Goal: Transaction & Acquisition: Purchase product/service

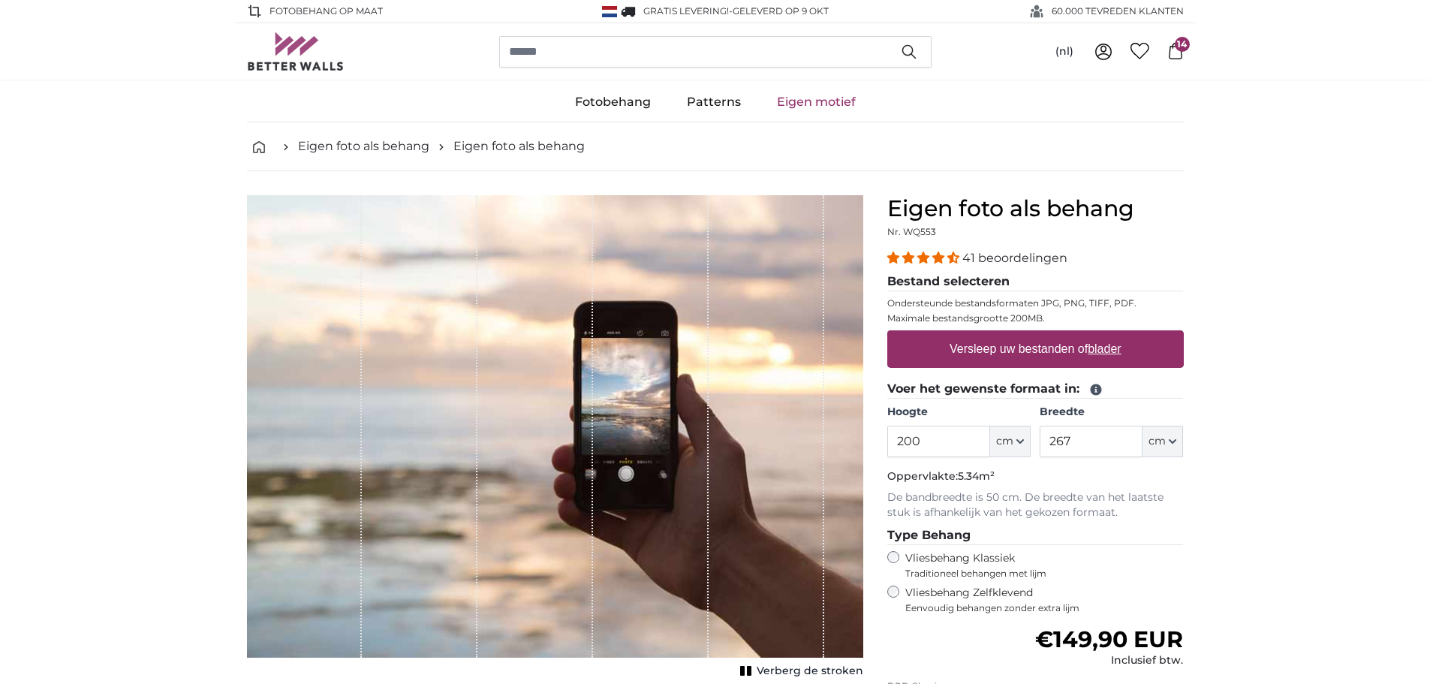
click at [1098, 350] on u "blader" at bounding box center [1104, 348] width 33 height 13
click at [1098, 335] on input "Versleep uw bestanden of blader" at bounding box center [1036, 332] width 297 height 5
type input "**********"
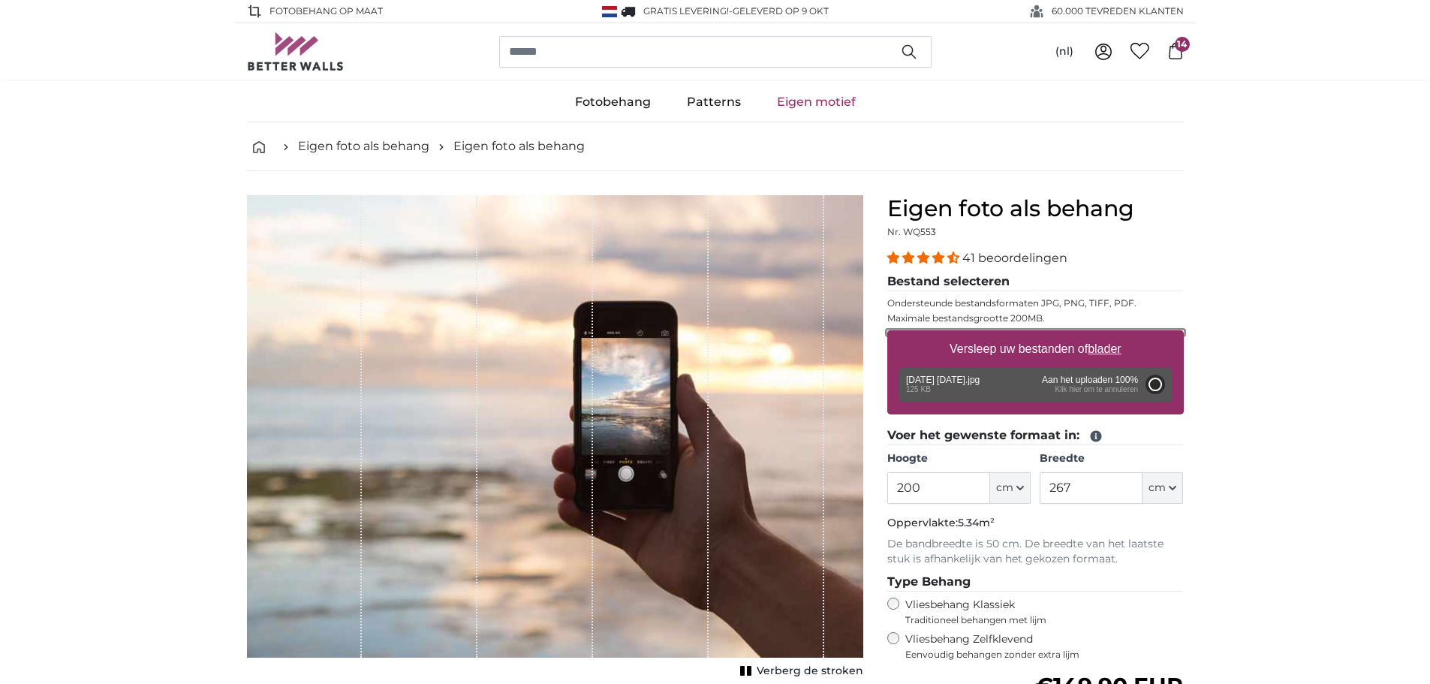
type input "81"
type input "107.7"
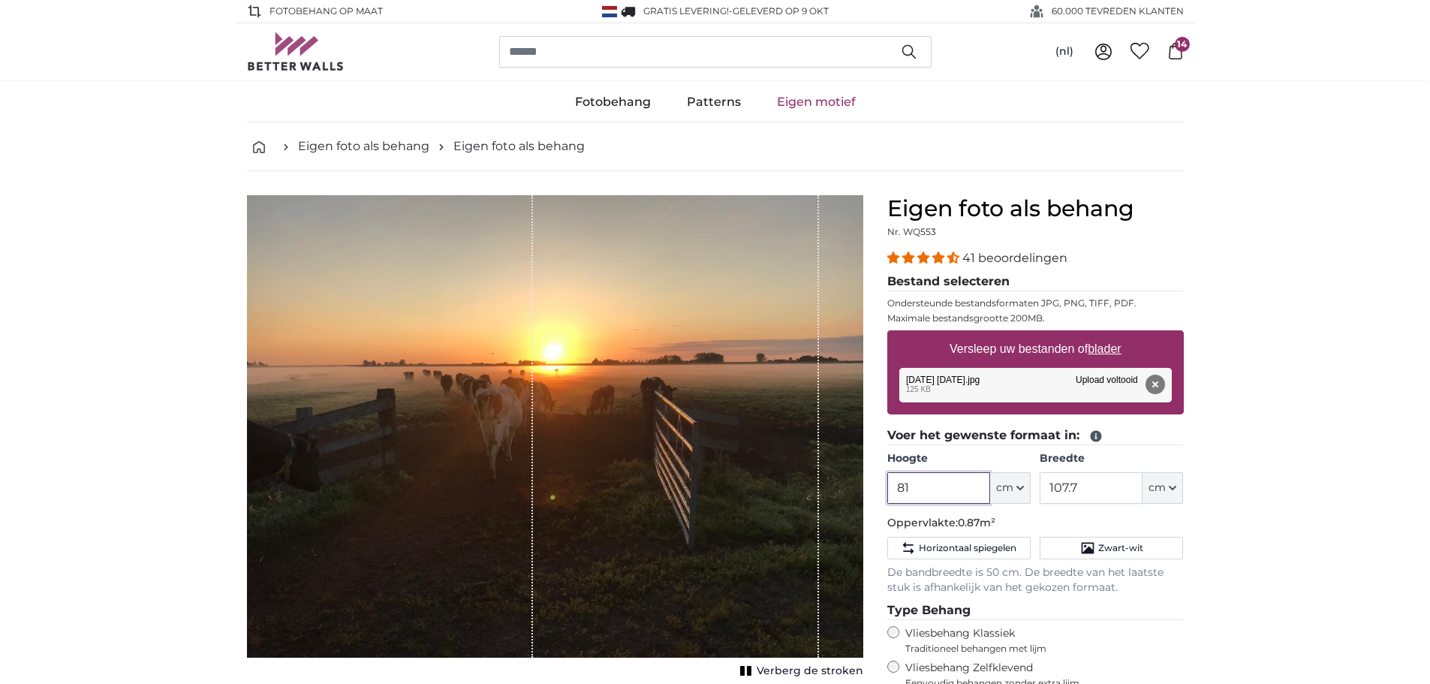
drag, startPoint x: 921, startPoint y: 488, endPoint x: 892, endPoint y: 481, distance: 30.2
click at [892, 481] on input "81" at bounding box center [939, 488] width 103 height 32
type input "250"
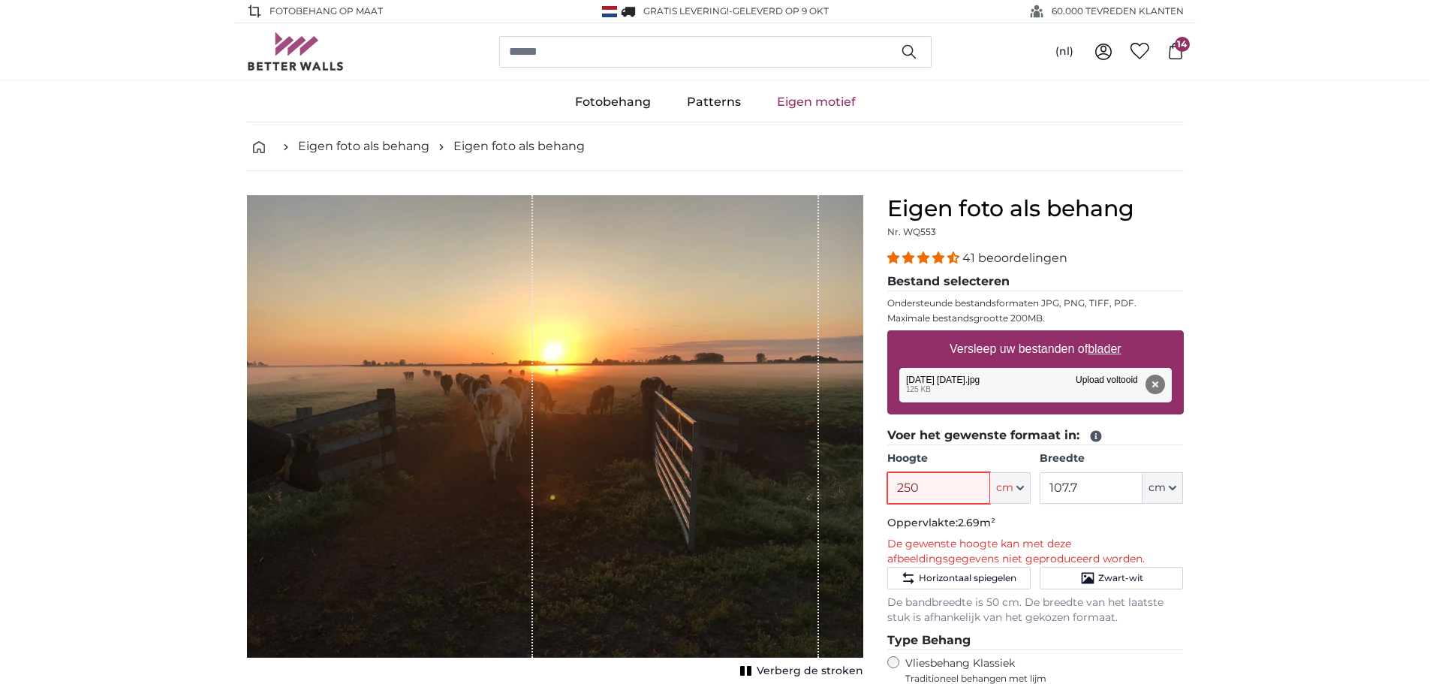
drag, startPoint x: 924, startPoint y: 491, endPoint x: 842, endPoint y: 489, distance: 82.6
click at [842, 489] on product-detail "Annuleren Afbeelding bijsnijden Verberg de stroken Eigen foto als behang Nr. WQ…" at bounding box center [715, 574] width 961 height 806
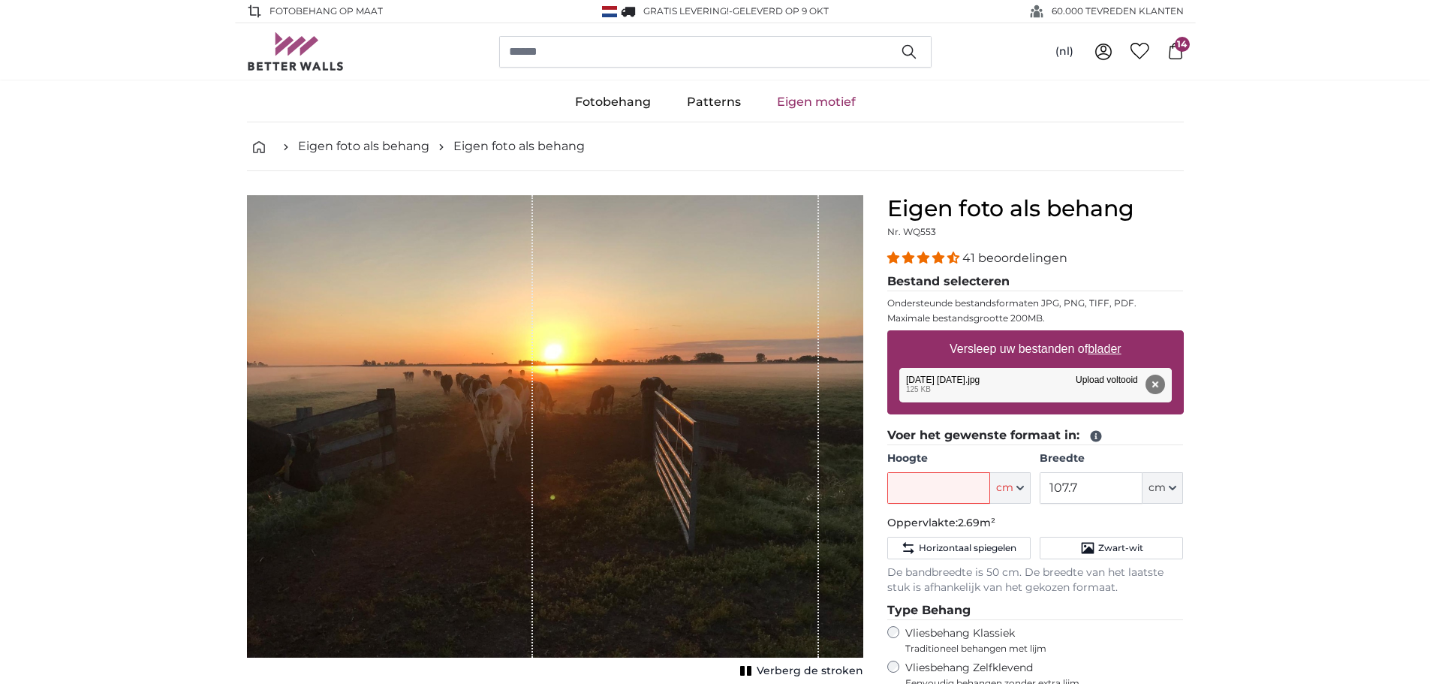
click at [1115, 355] on u "blader" at bounding box center [1104, 348] width 33 height 13
click at [1115, 335] on input "Versleep uw bestanden of blader" at bounding box center [1036, 332] width 297 height 5
type input "**********"
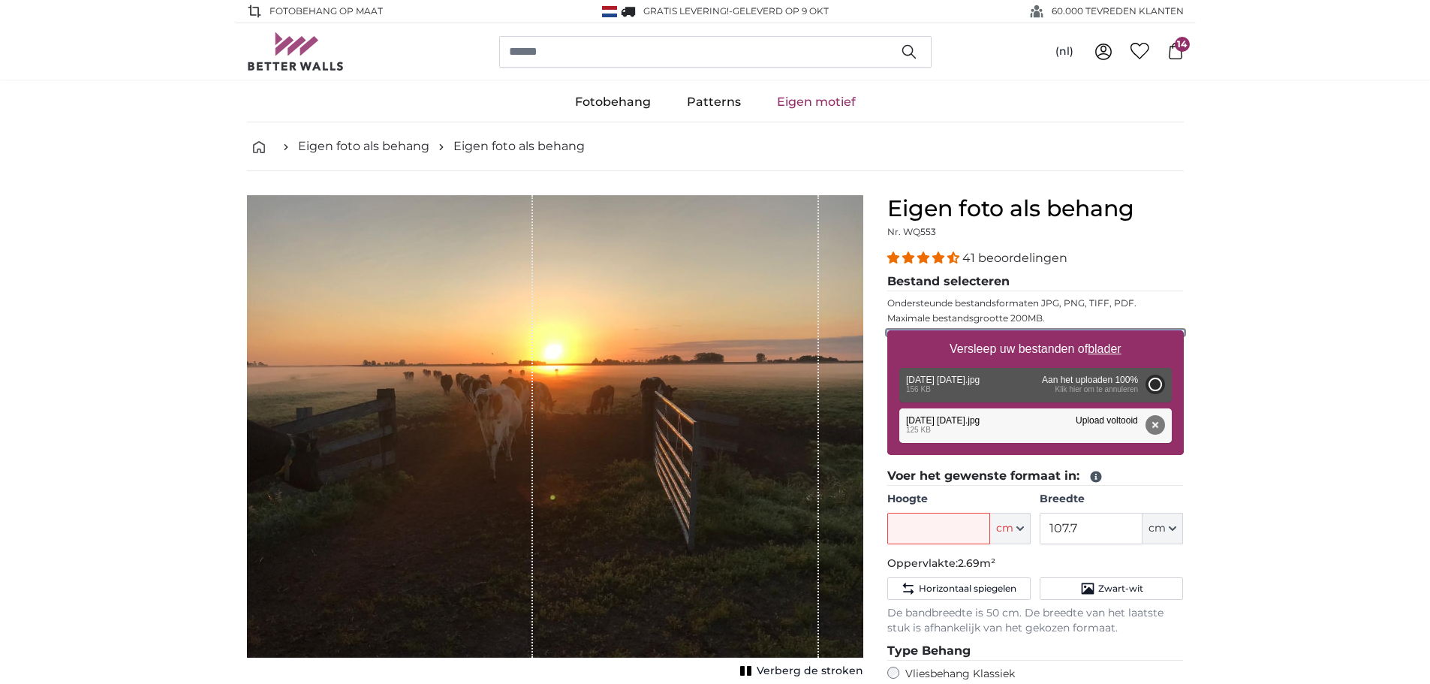
type input "100"
type input "56"
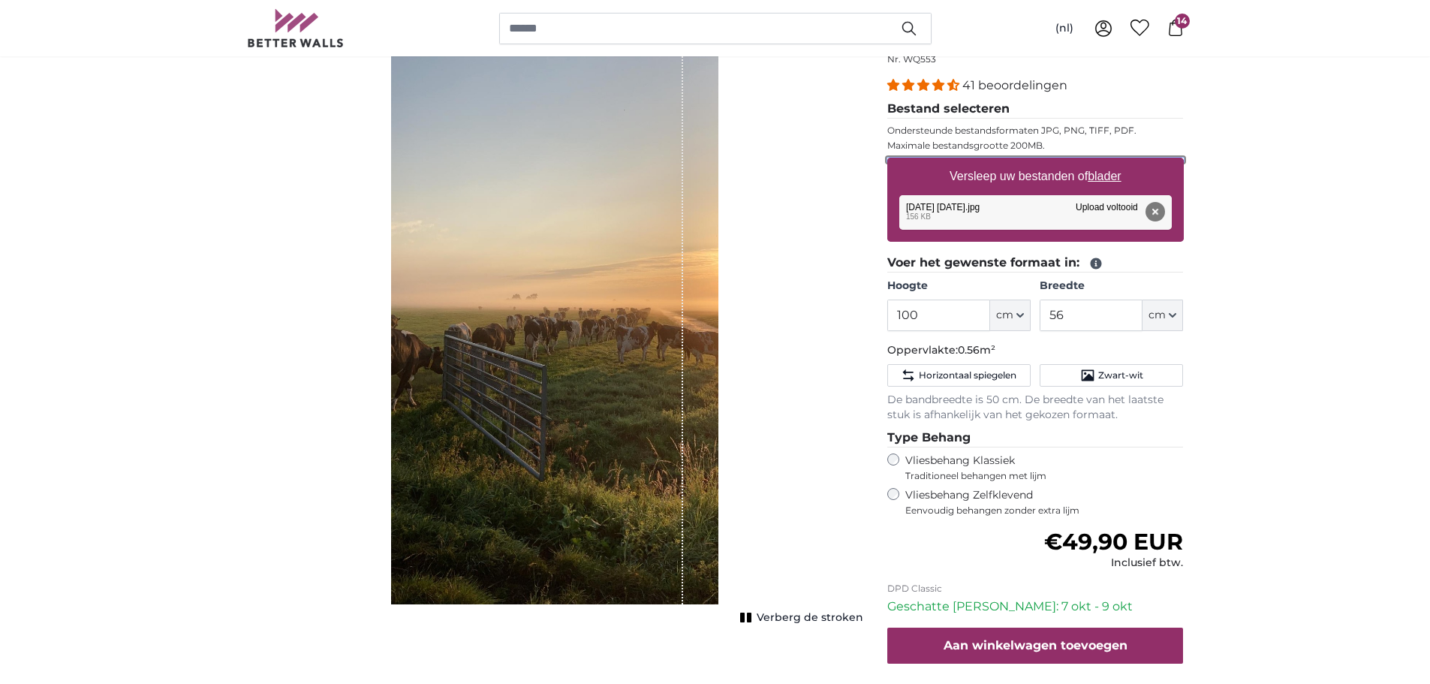
scroll to position [75, 0]
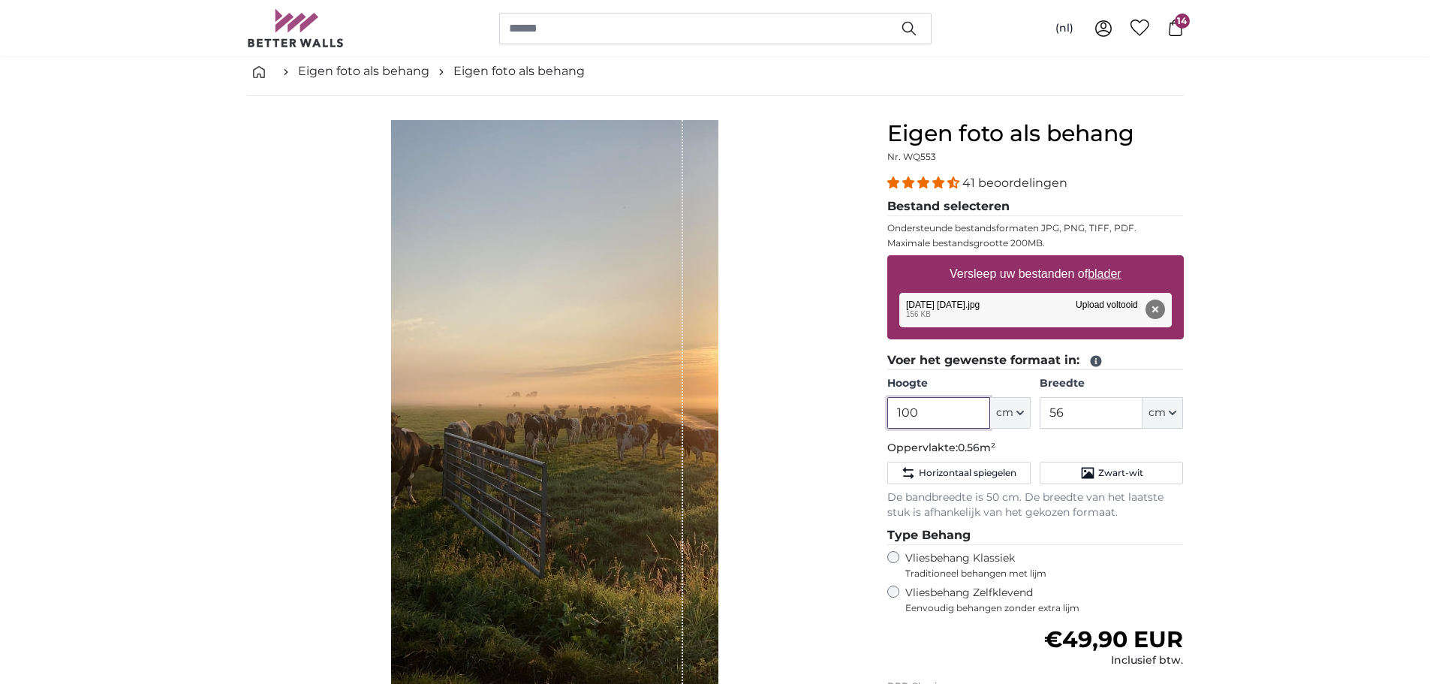
drag, startPoint x: 961, startPoint y: 415, endPoint x: 872, endPoint y: 414, distance: 89.4
click at [872, 414] on product-detail "Annuleren Afbeelding bijsnijden Verberg de stroken Eigen foto als behang Nr. WQ…" at bounding box center [715, 484] width 961 height 776
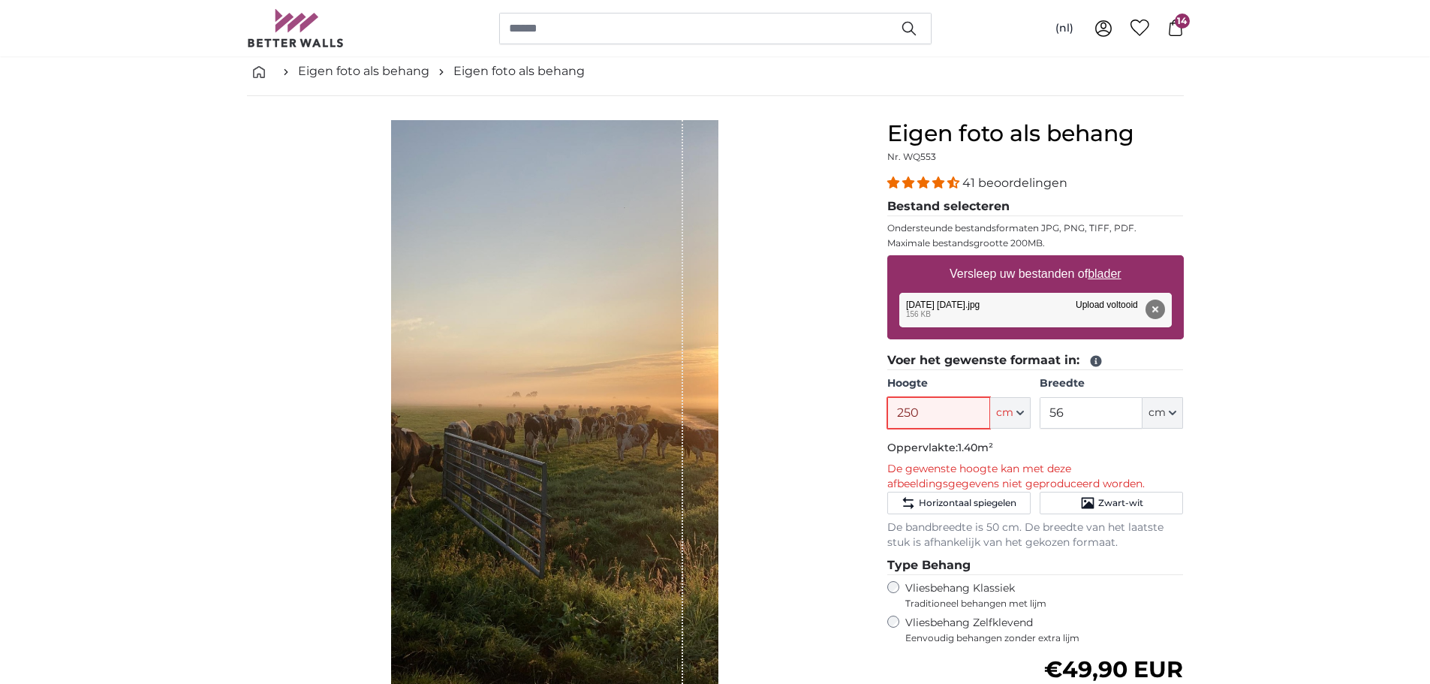
type input "250"
click at [1086, 419] on input "56" at bounding box center [1091, 413] width 103 height 32
type input "5"
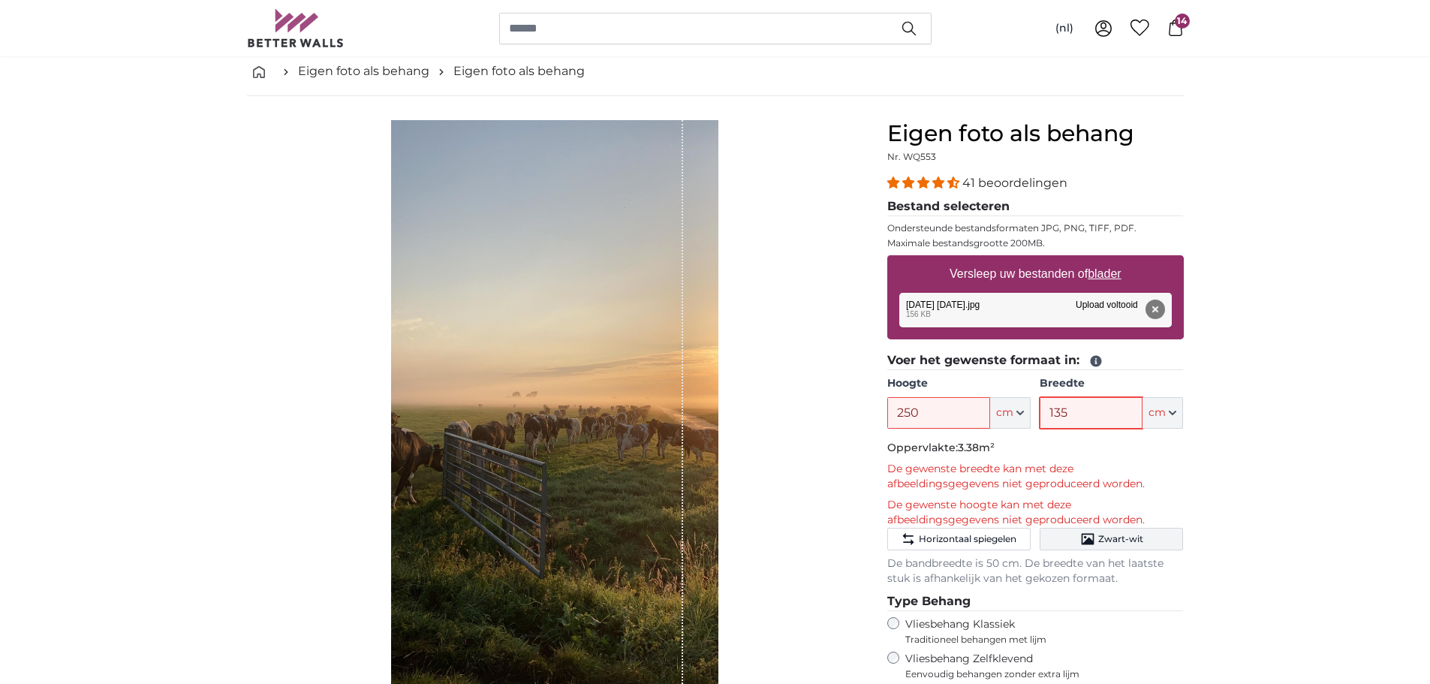
type input "135"
click at [1152, 541] on button "Zwart-wit" at bounding box center [1111, 539] width 143 height 23
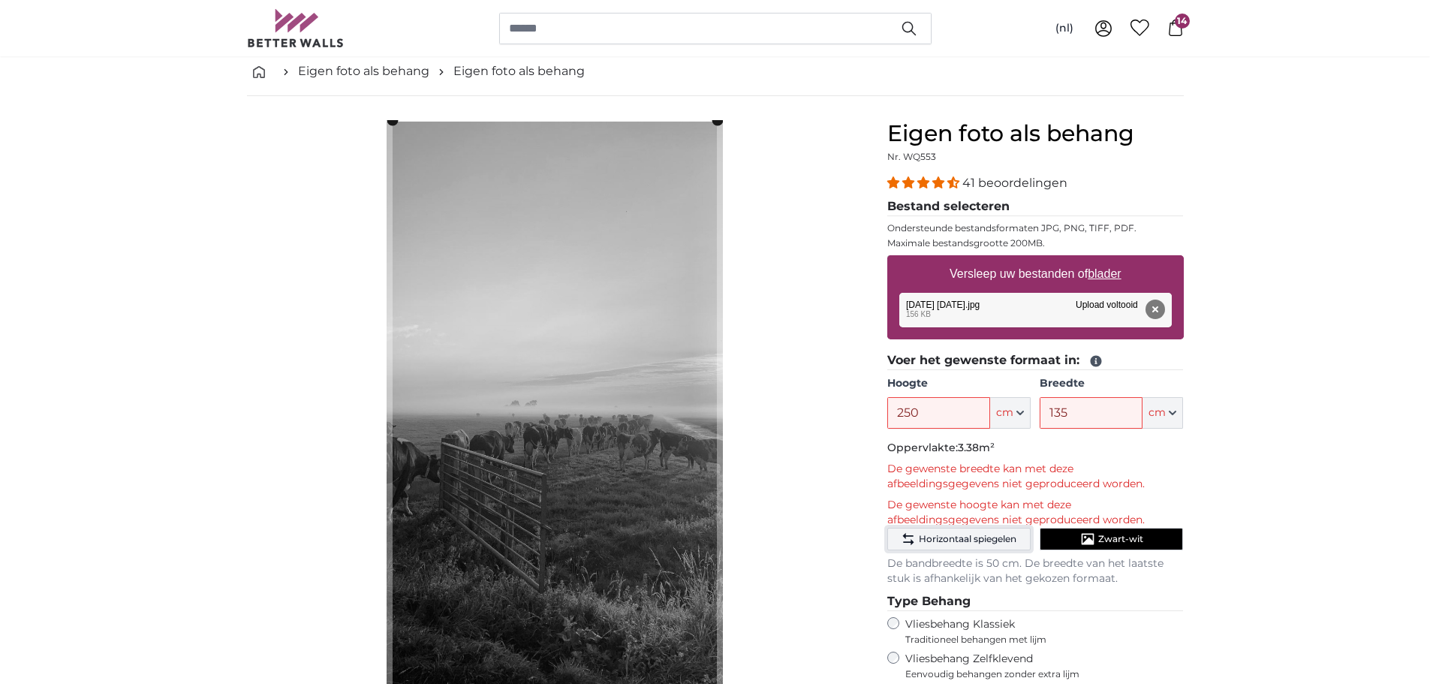
click at [987, 532] on button "Horizontaal spiegelen" at bounding box center [959, 539] width 143 height 23
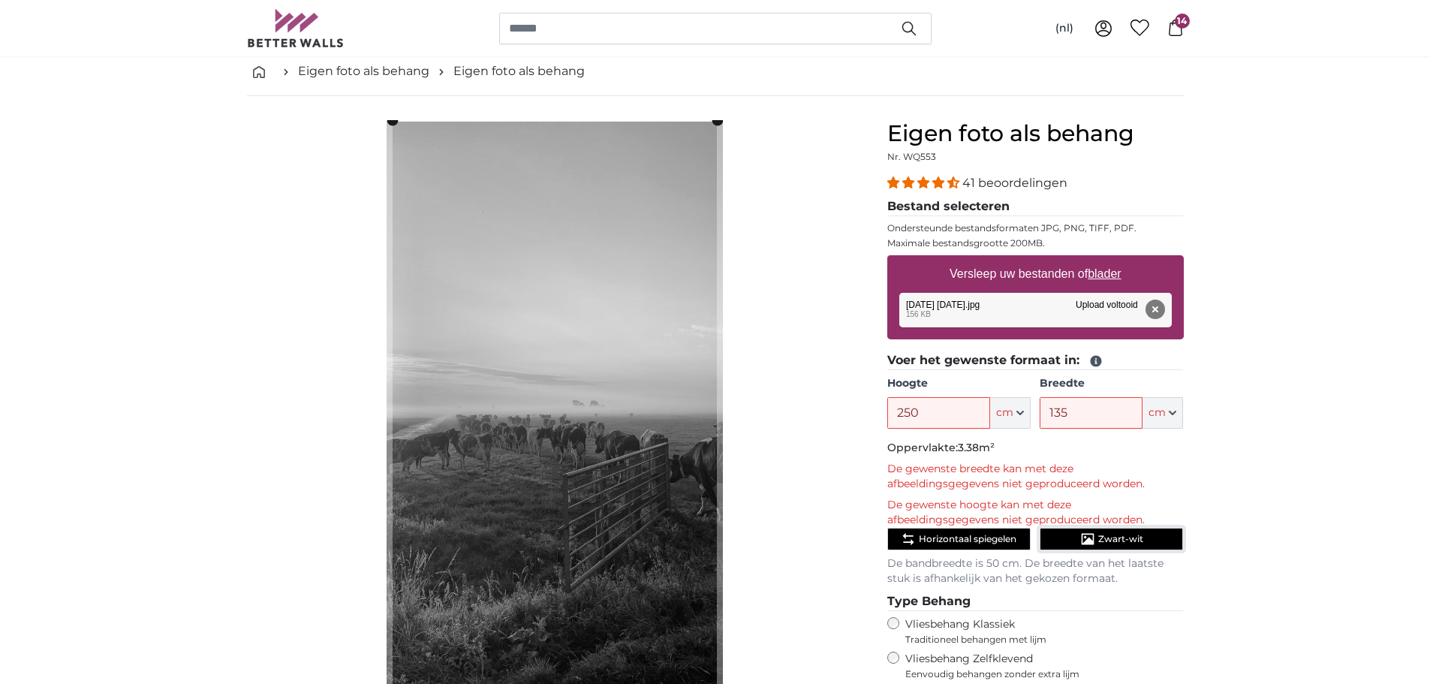
click at [1158, 541] on button "Zwart-wit" at bounding box center [1111, 539] width 143 height 23
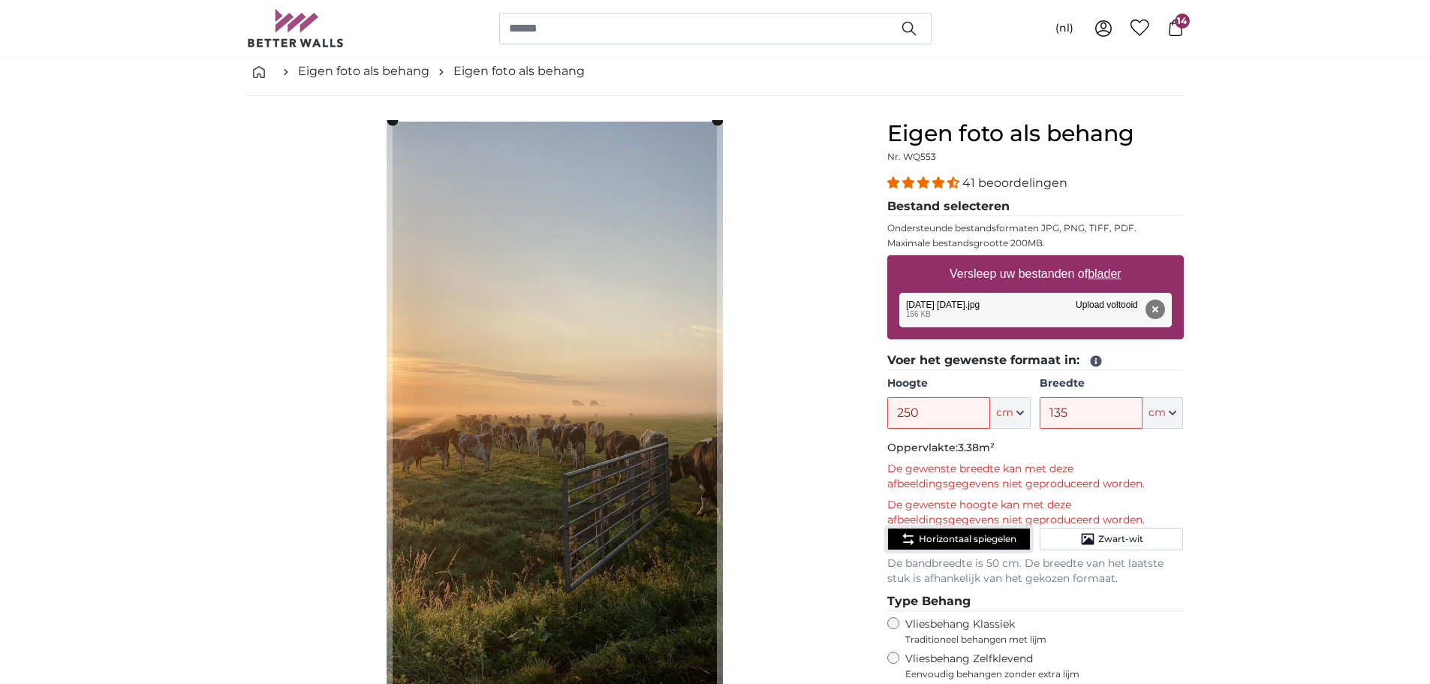
click at [1006, 537] on span "Horizontaal spiegelen" at bounding box center [968, 539] width 98 height 12
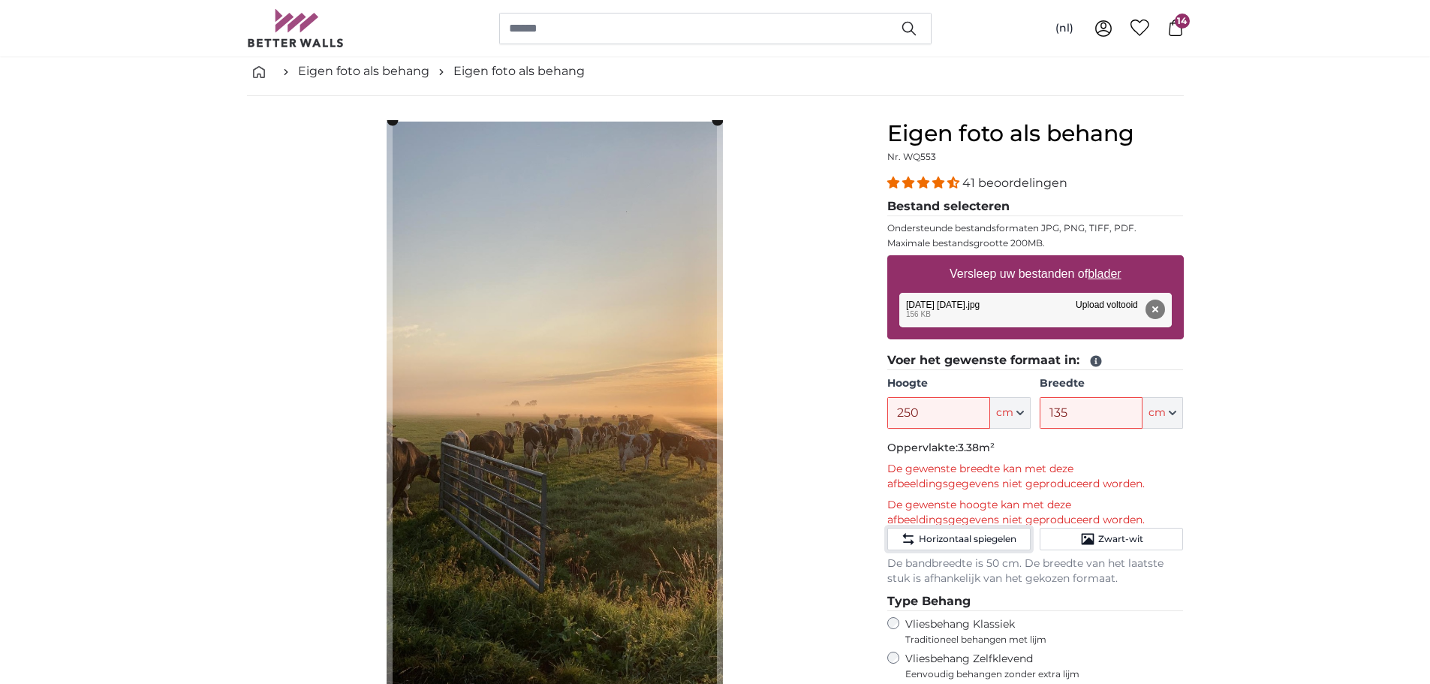
scroll to position [0, 0]
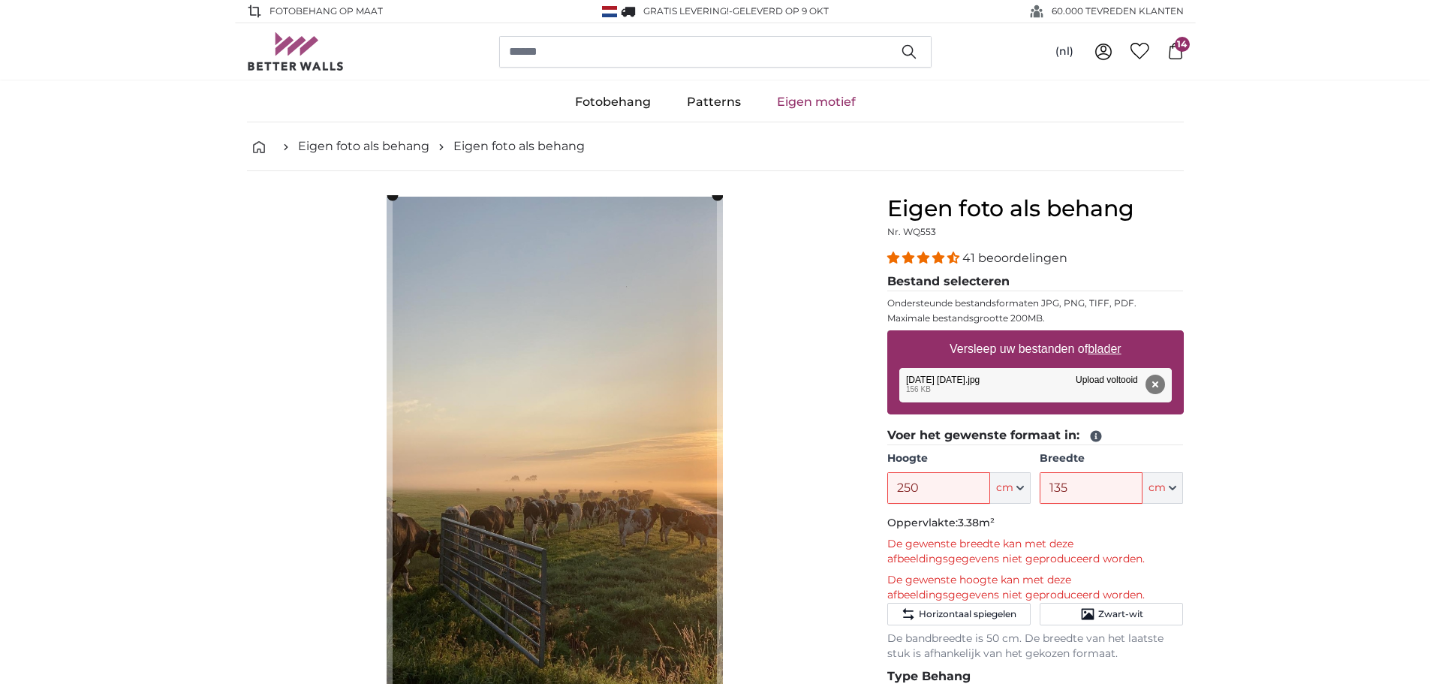
click at [1186, 47] on span "14" at bounding box center [1182, 44] width 15 height 15
